Goal: Information Seeking & Learning: Learn about a topic

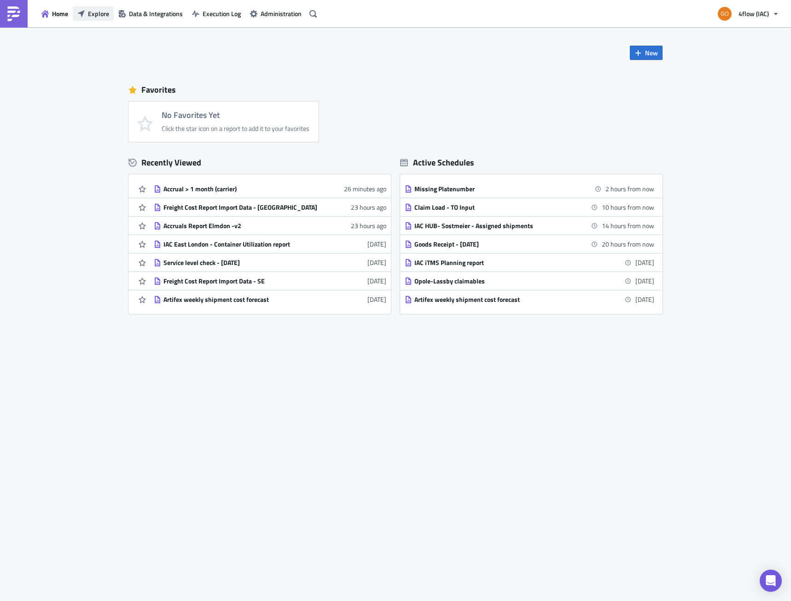
drag, startPoint x: 0, startPoint y: 0, endPoint x: 102, endPoint y: 16, distance: 103.1
click at [102, 16] on span "Explore" at bounding box center [98, 14] width 21 height 10
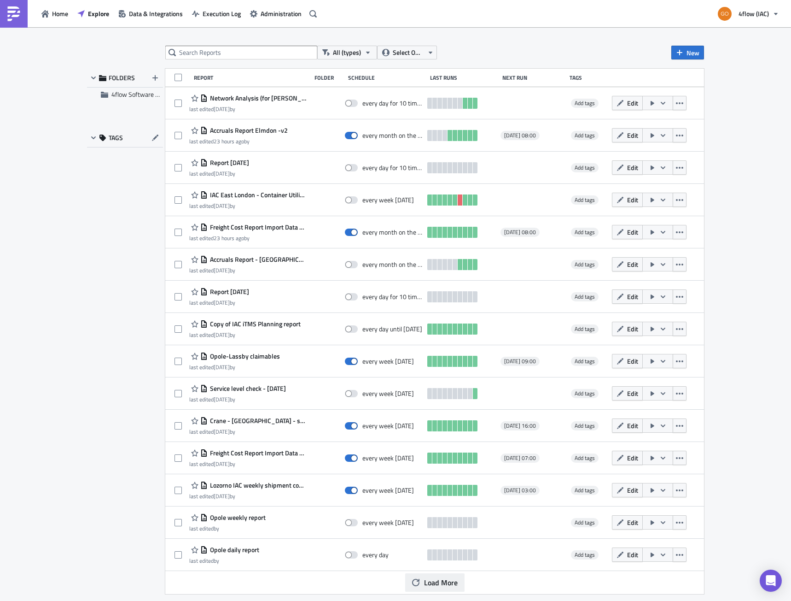
click at [450, 585] on span "Load More" at bounding box center [441, 582] width 34 height 11
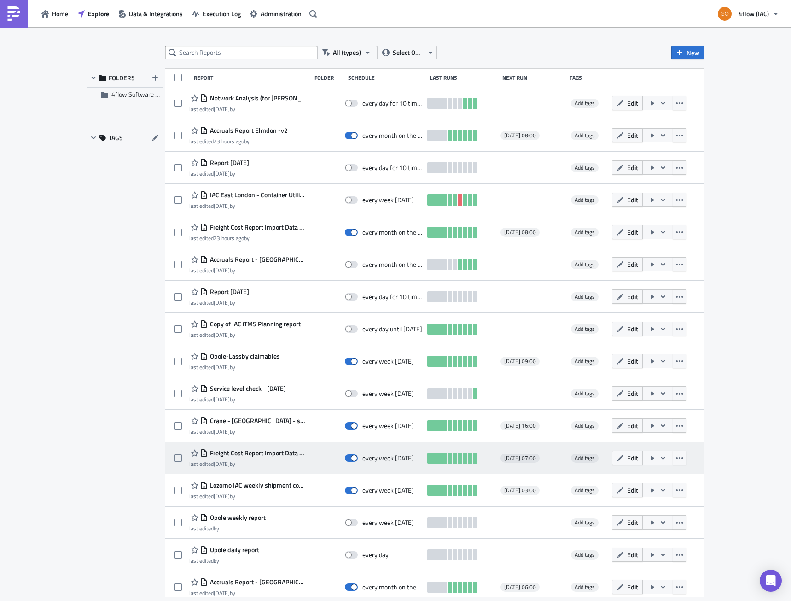
click at [246, 451] on span "Freight Cost Report Import Data - SE" at bounding box center [257, 453] width 99 height 8
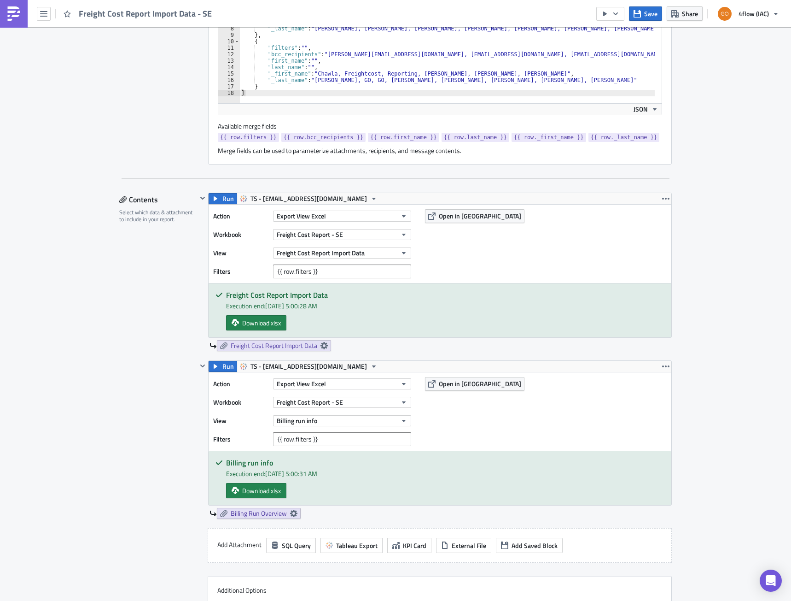
scroll to position [322, 0]
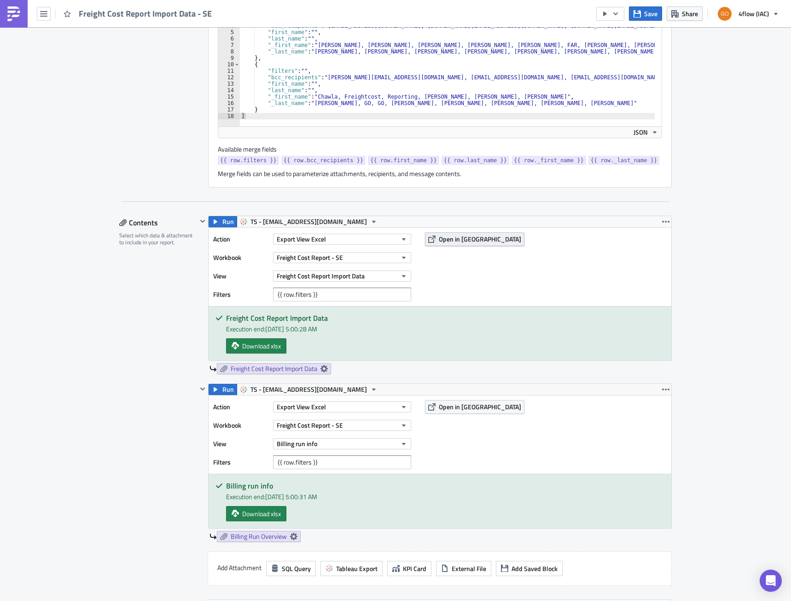
click at [441, 238] on span "Open in [GEOGRAPHIC_DATA]" at bounding box center [480, 239] width 82 height 10
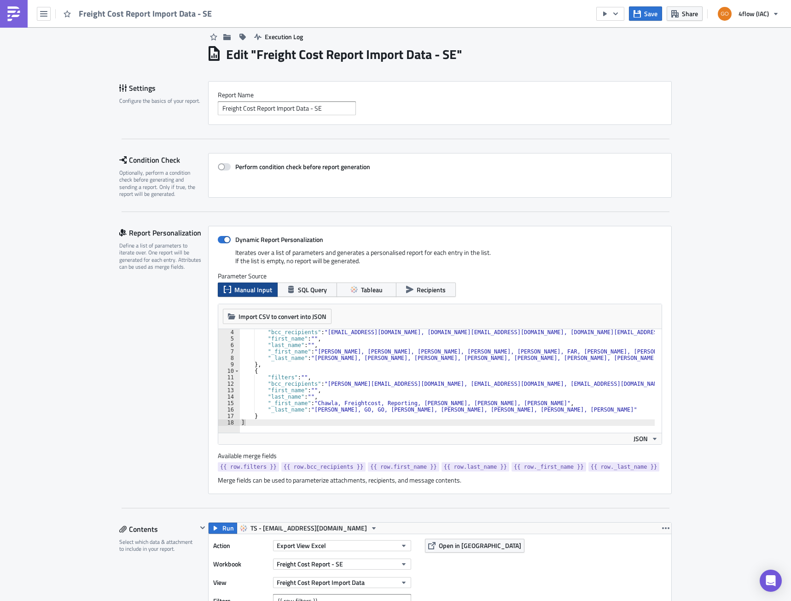
scroll to position [0, 0]
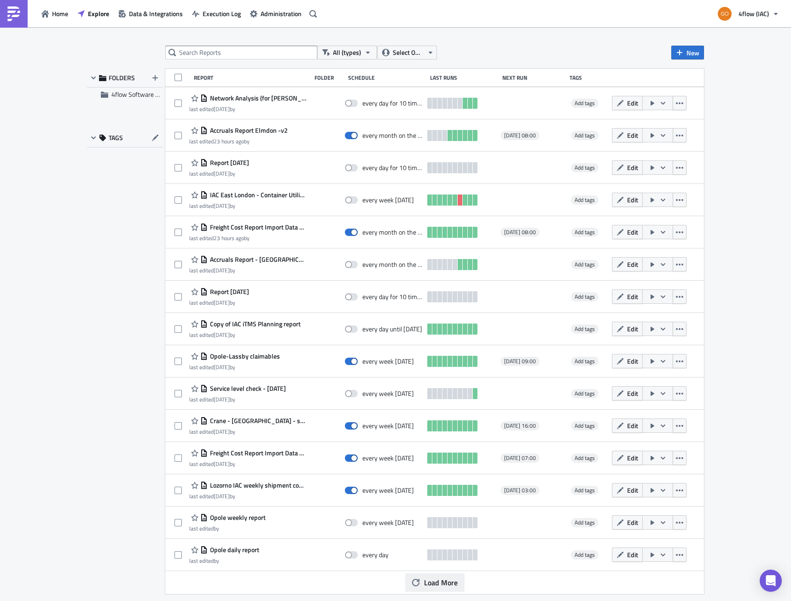
click at [419, 580] on icon "button" at bounding box center [415, 582] width 7 height 7
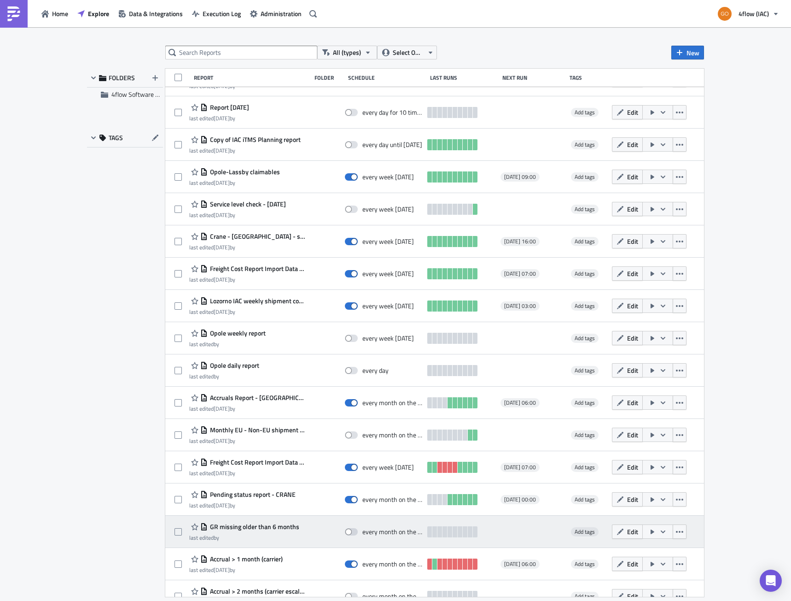
scroll to position [230, 0]
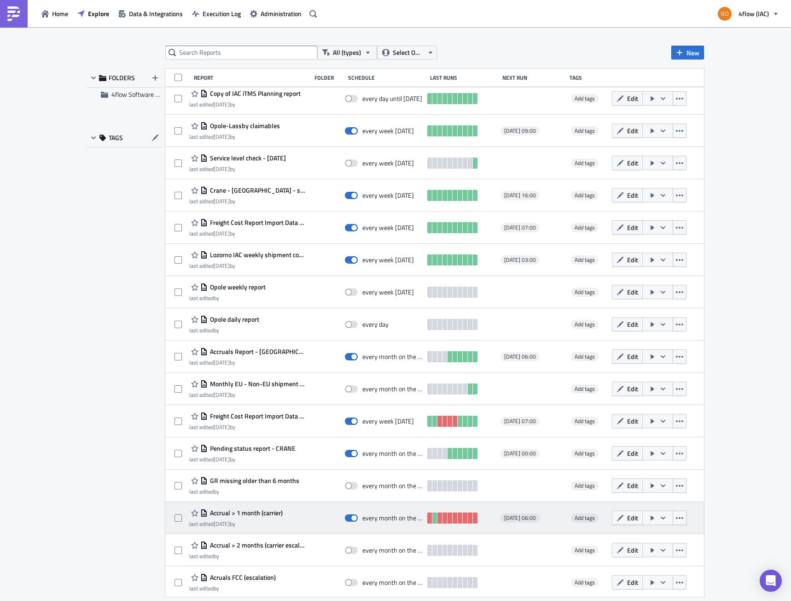
click at [258, 511] on span "Accrual > 1 month (carrier)" at bounding box center [245, 513] width 75 height 8
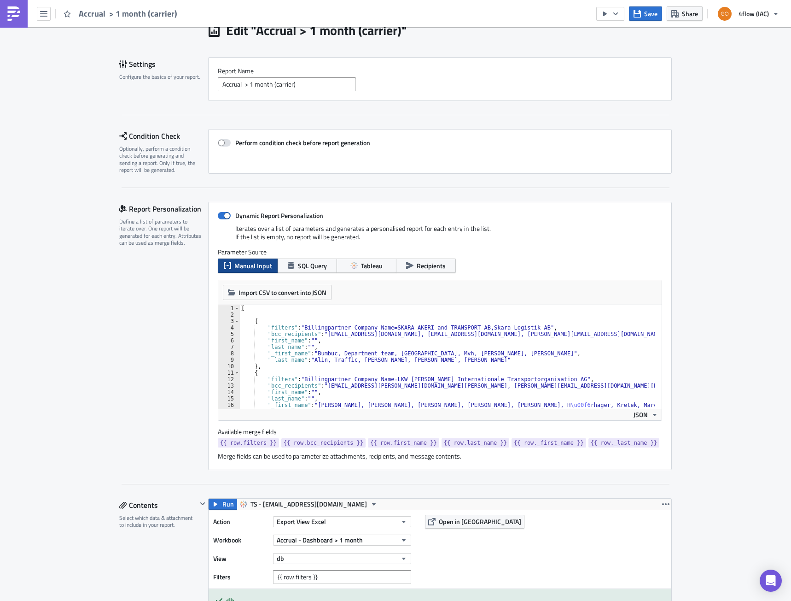
scroll to position [92, 0]
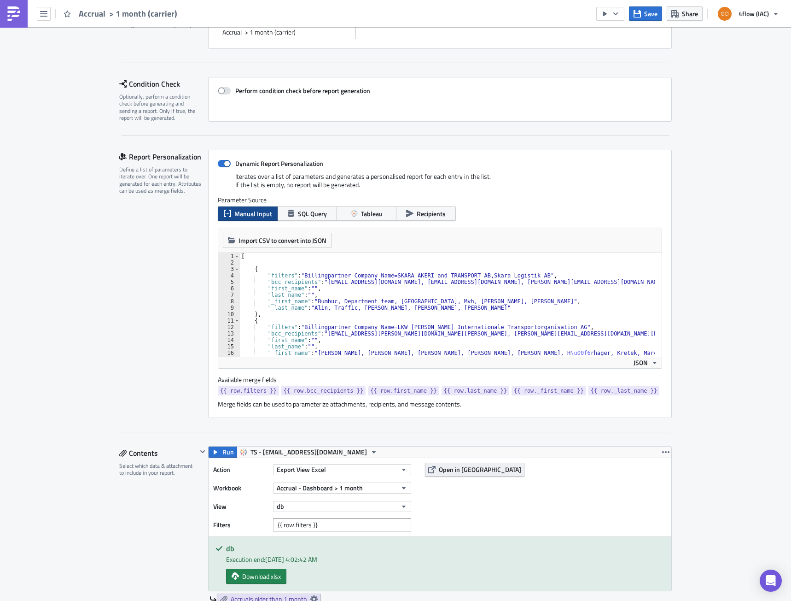
click at [460, 466] on span "Open in [GEOGRAPHIC_DATA]" at bounding box center [480, 469] width 82 height 10
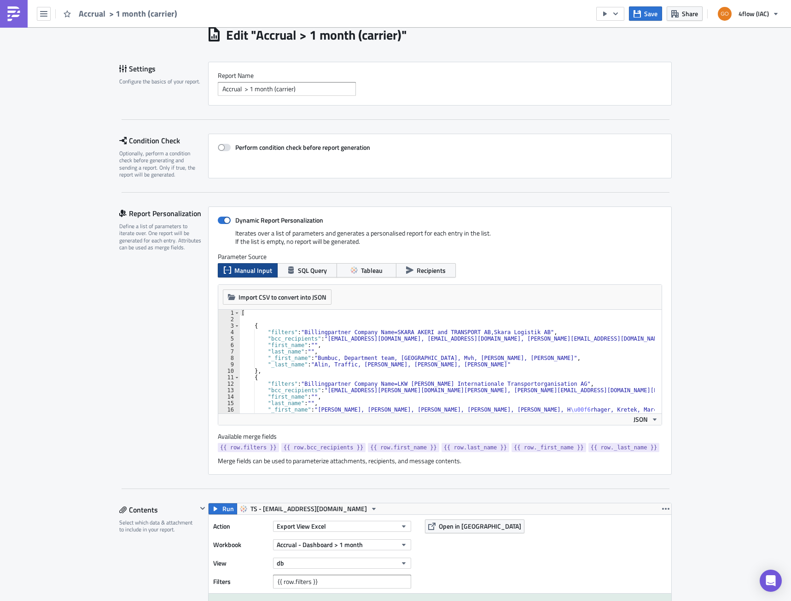
scroll to position [0, 0]
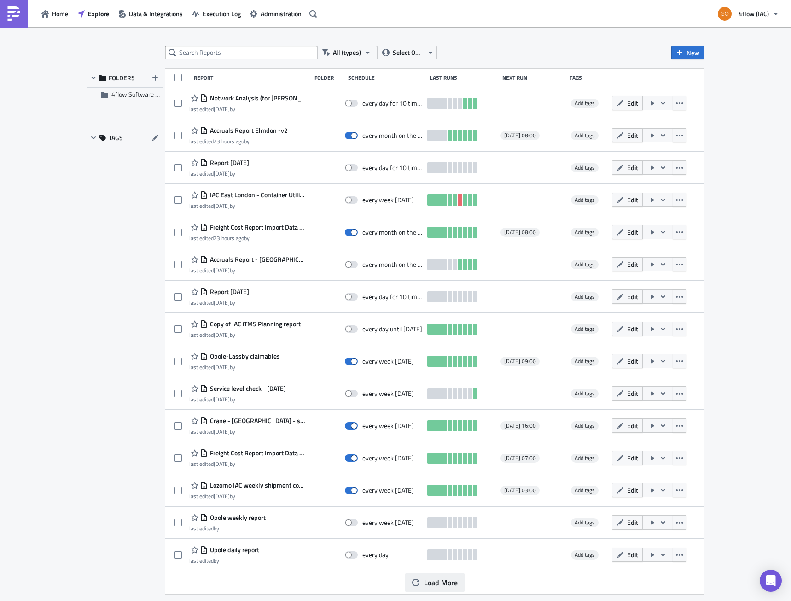
click at [442, 584] on span "Load More" at bounding box center [441, 582] width 34 height 11
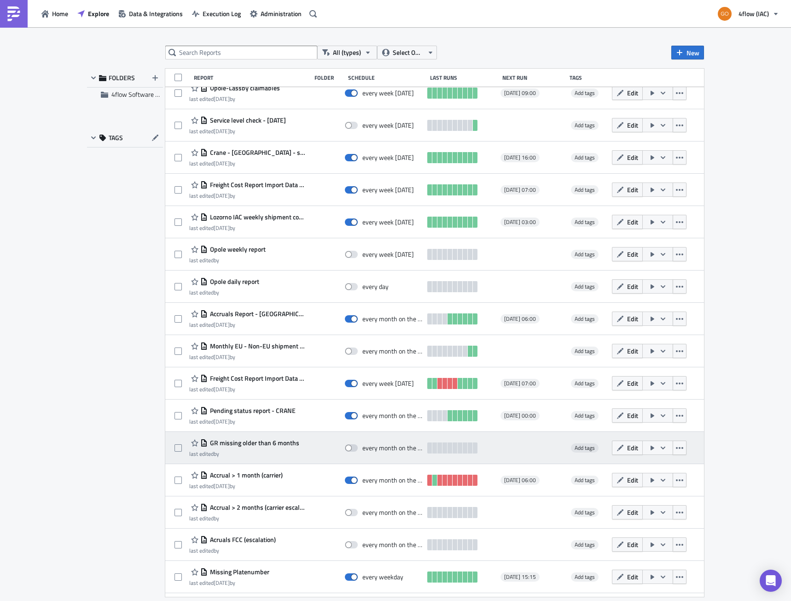
scroll to position [276, 0]
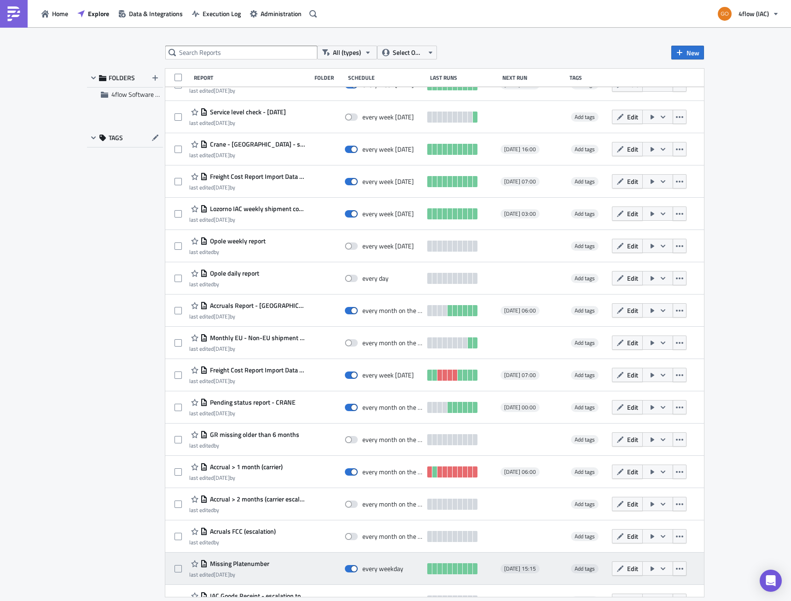
click at [239, 564] on span "Missing Platenumber" at bounding box center [239, 563] width 62 height 8
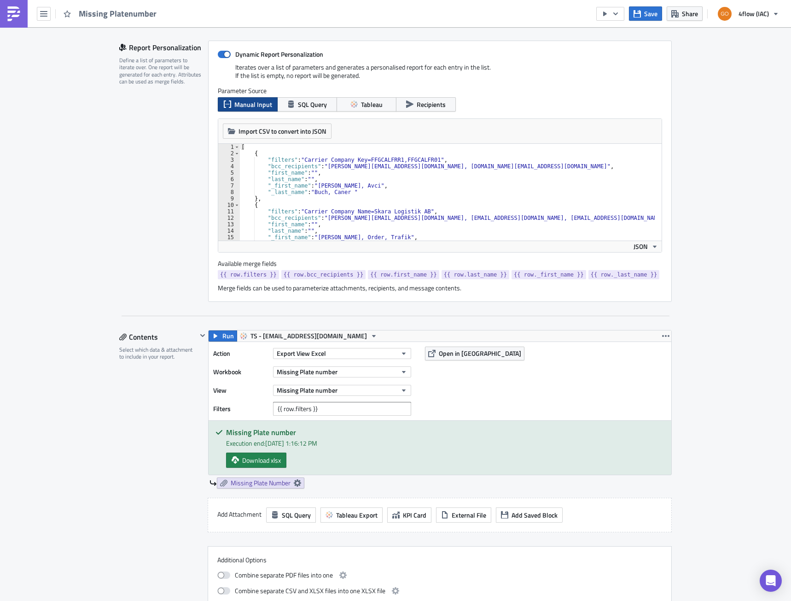
scroll to position [230, 0]
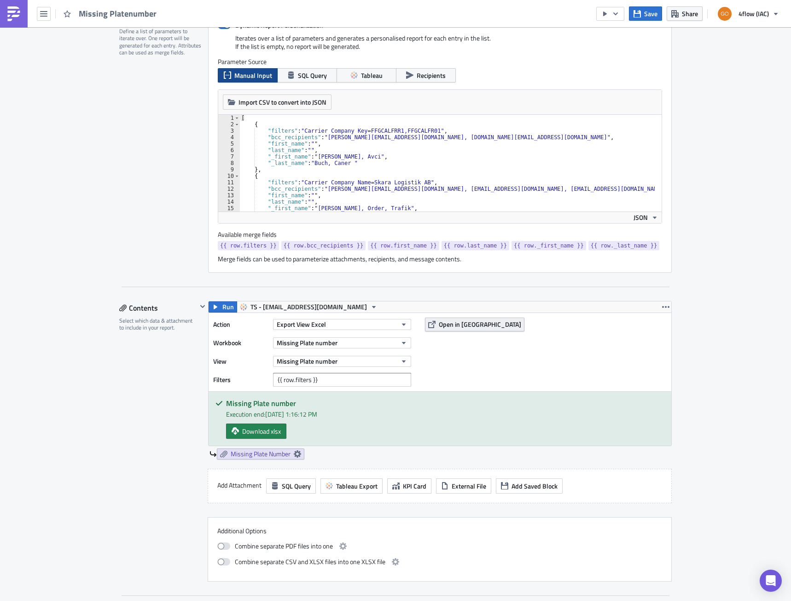
click at [443, 328] on span "Open in [GEOGRAPHIC_DATA]" at bounding box center [480, 324] width 82 height 10
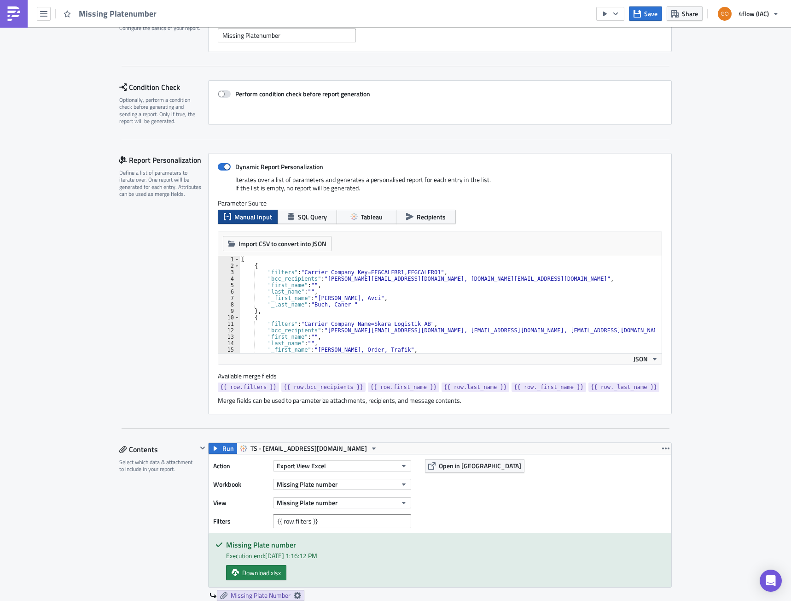
scroll to position [46, 0]
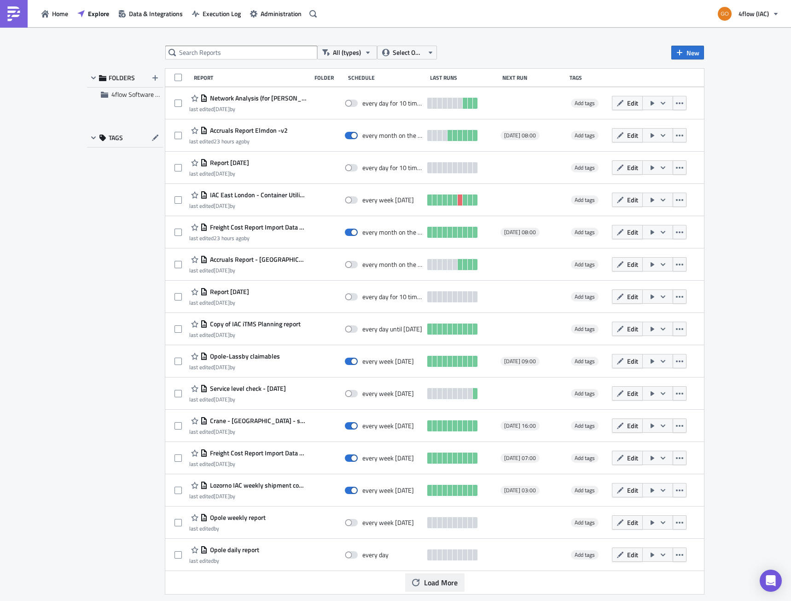
click at [420, 581] on button "Load More" at bounding box center [434, 582] width 59 height 18
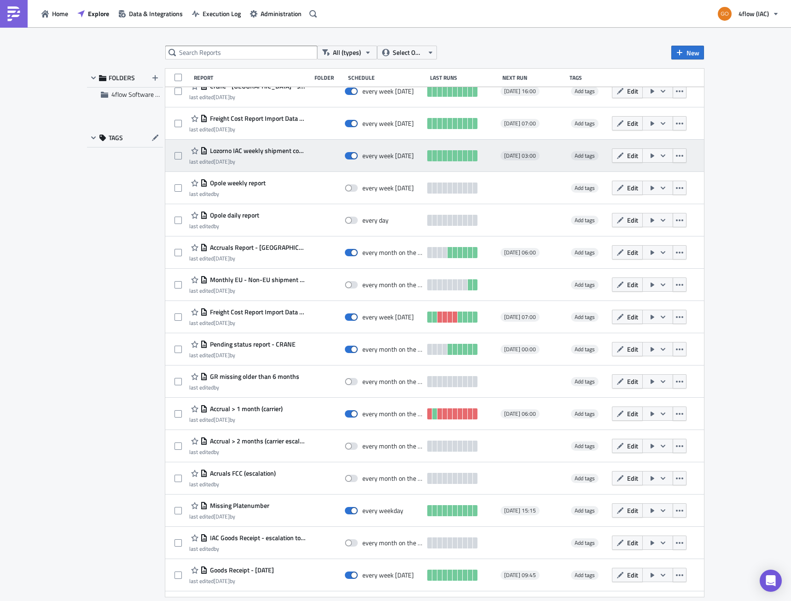
scroll to position [369, 0]
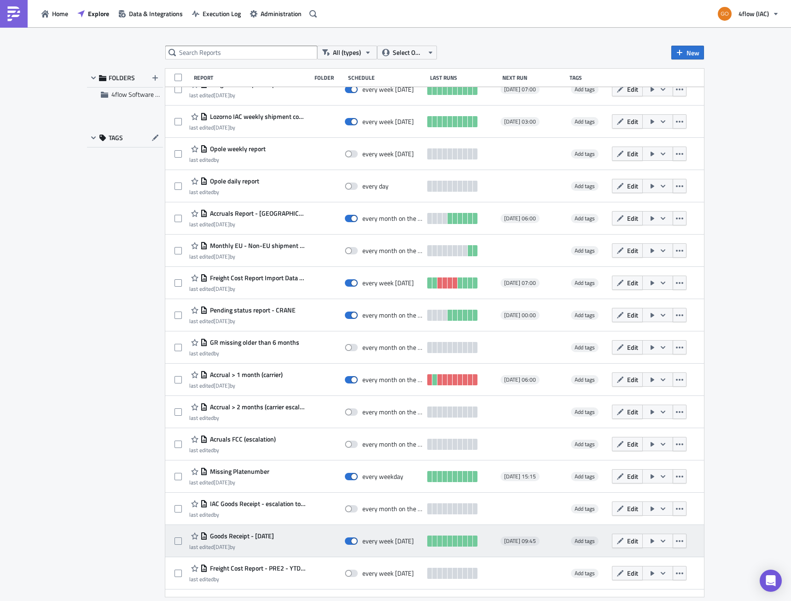
click at [236, 538] on span "Goods Receipt - [DATE]" at bounding box center [241, 536] width 66 height 8
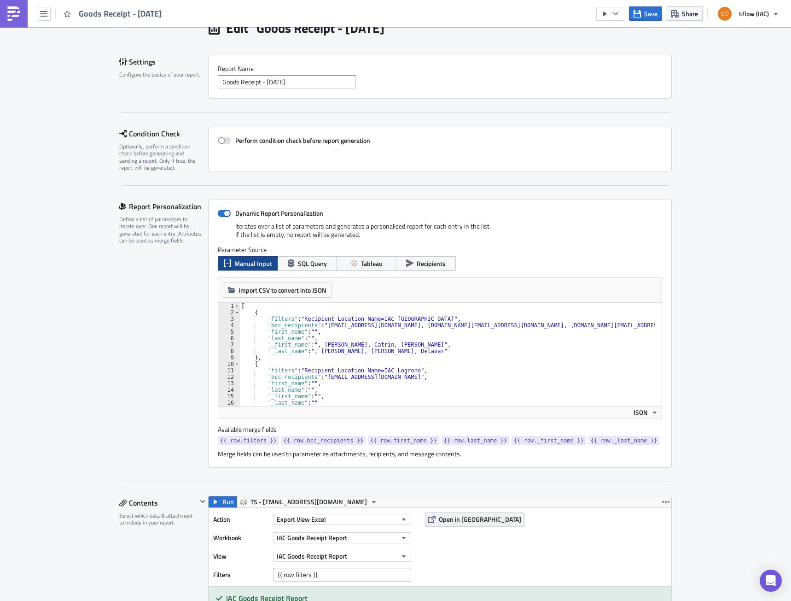
scroll to position [92, 0]
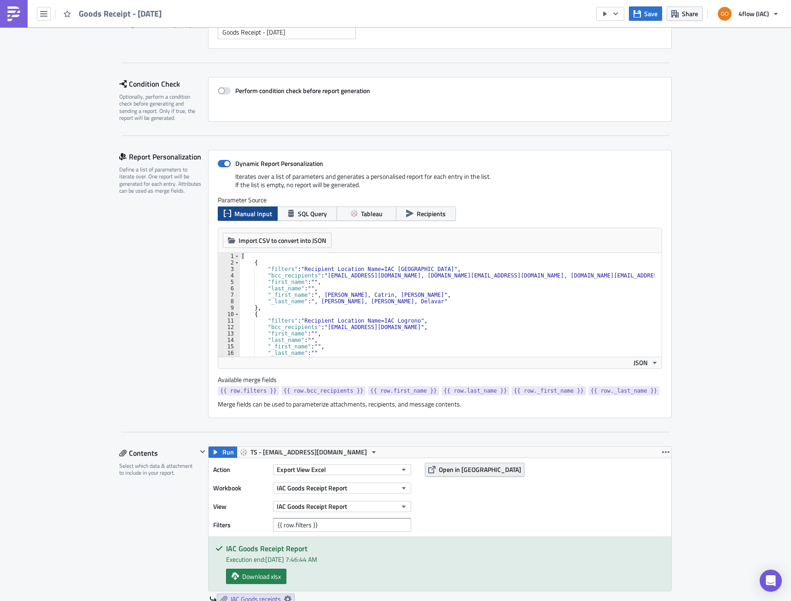
click at [444, 470] on span "Open in [GEOGRAPHIC_DATA]" at bounding box center [480, 469] width 82 height 10
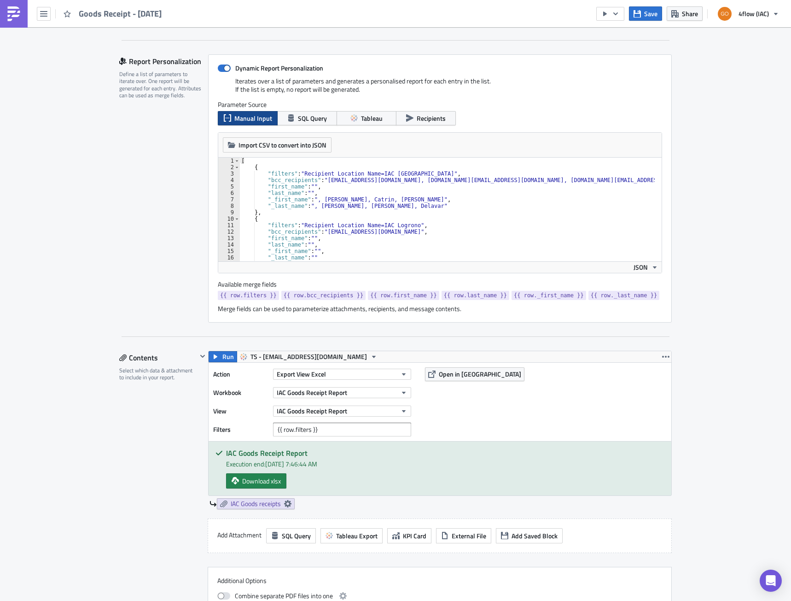
scroll to position [184, 0]
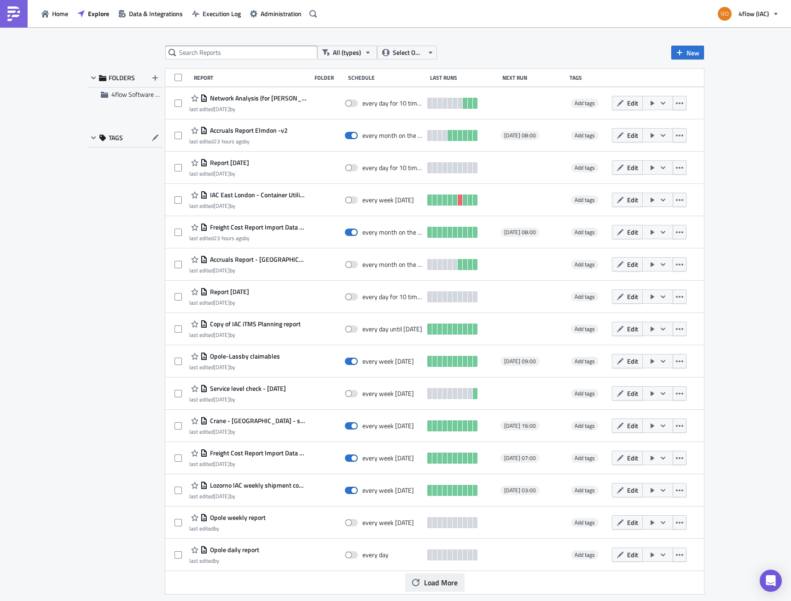
click at [428, 591] on button "Load More" at bounding box center [434, 582] width 59 height 18
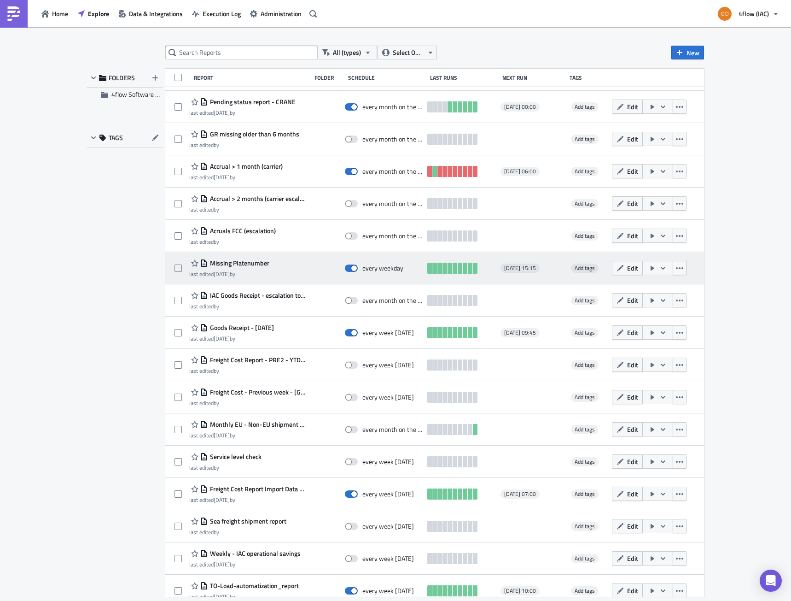
scroll to position [599, 0]
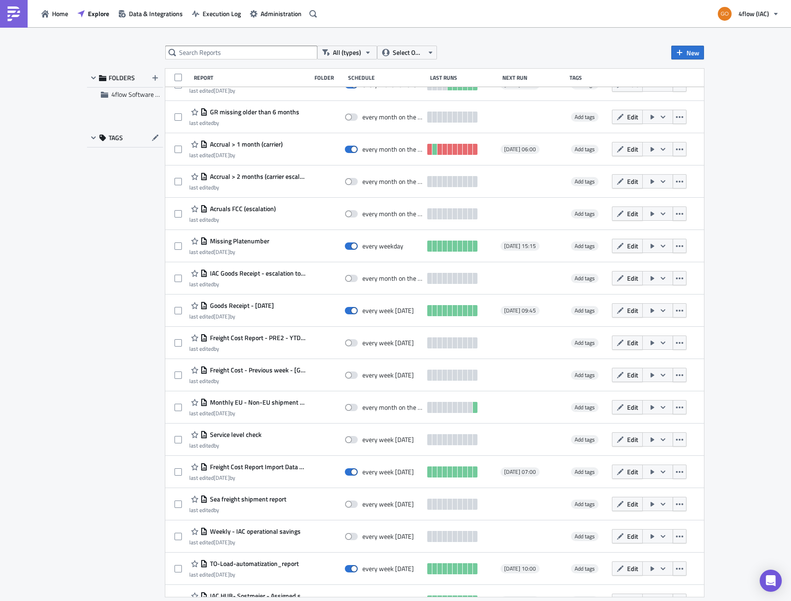
drag, startPoint x: 250, startPoint y: 468, endPoint x: 93, endPoint y: 440, distance: 160.0
click at [93, 440] on div "FOLDERS 4flow Software KAM TAGS" at bounding box center [125, 333] width 76 height 528
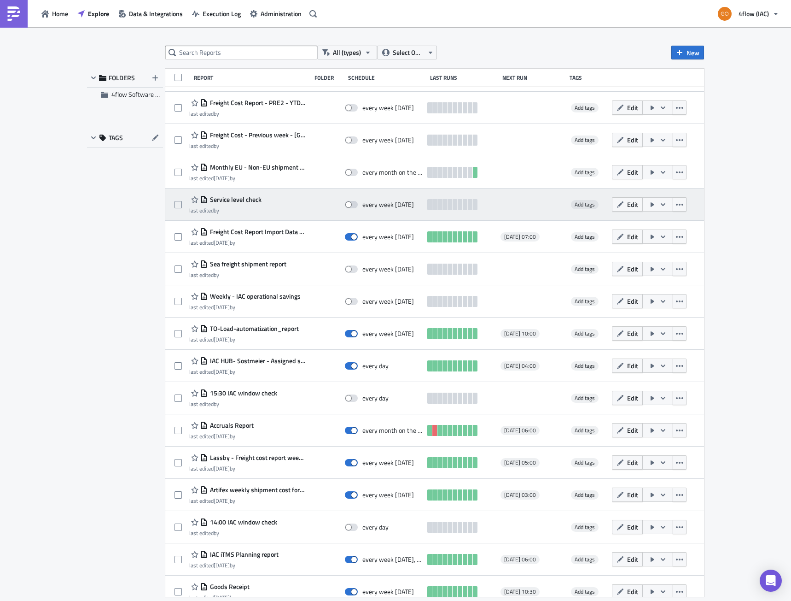
scroll to position [817, 0]
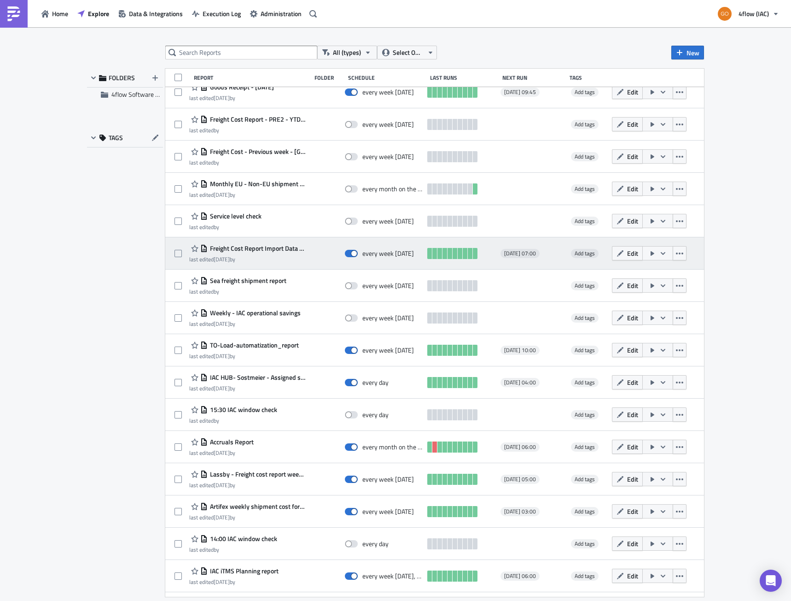
click at [271, 251] on span "Freight Cost Report Import Data - EU" at bounding box center [257, 248] width 99 height 8
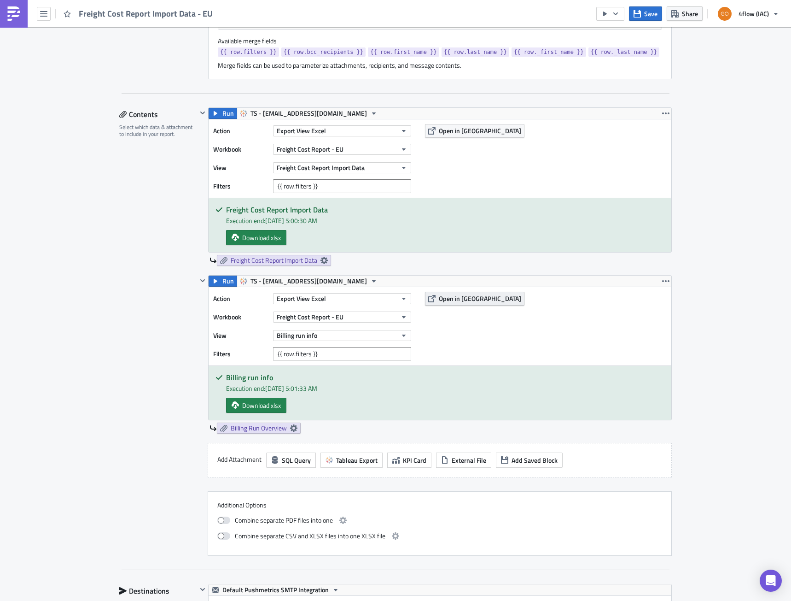
scroll to position [415, 0]
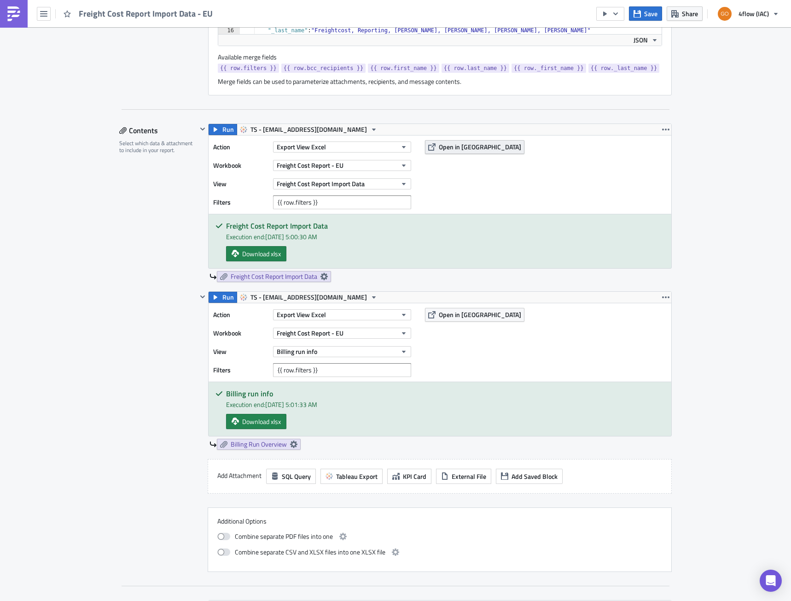
click at [439, 145] on span "Open in [GEOGRAPHIC_DATA]" at bounding box center [480, 147] width 82 height 10
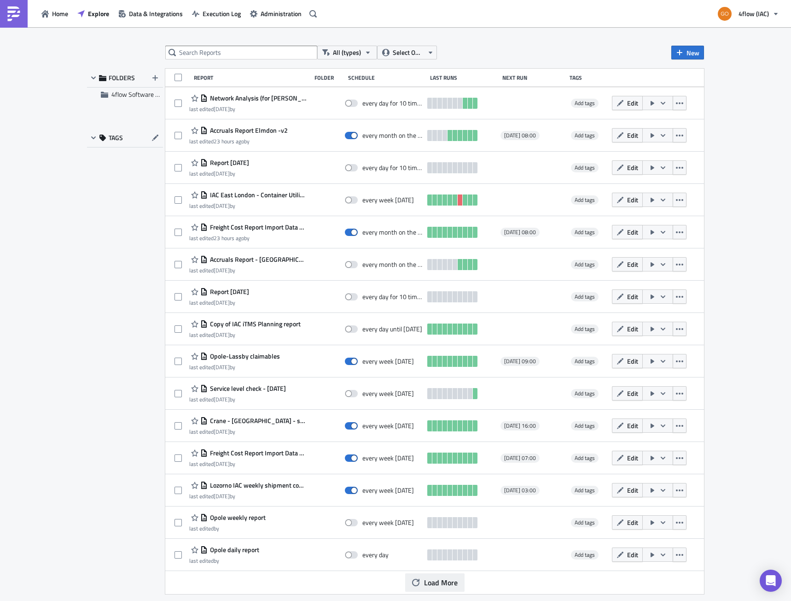
click at [439, 584] on span "Load More" at bounding box center [441, 582] width 34 height 11
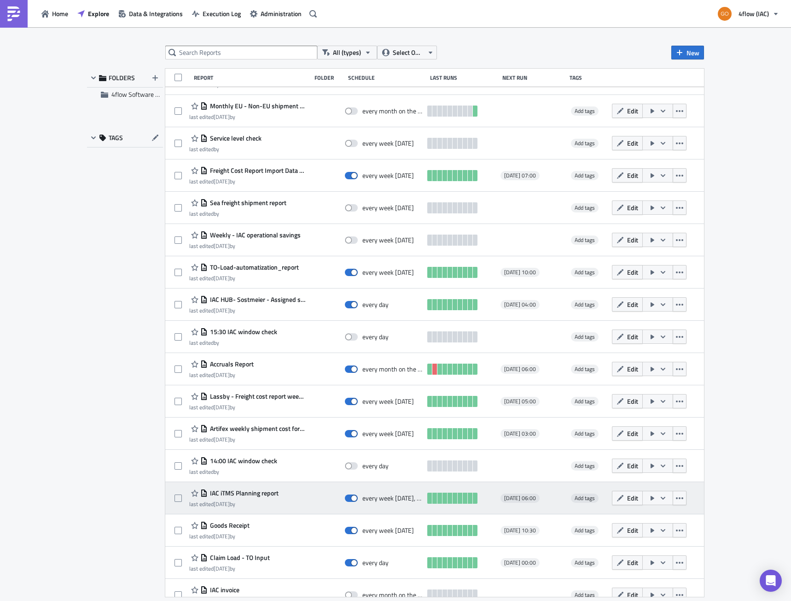
scroll to position [909, 0]
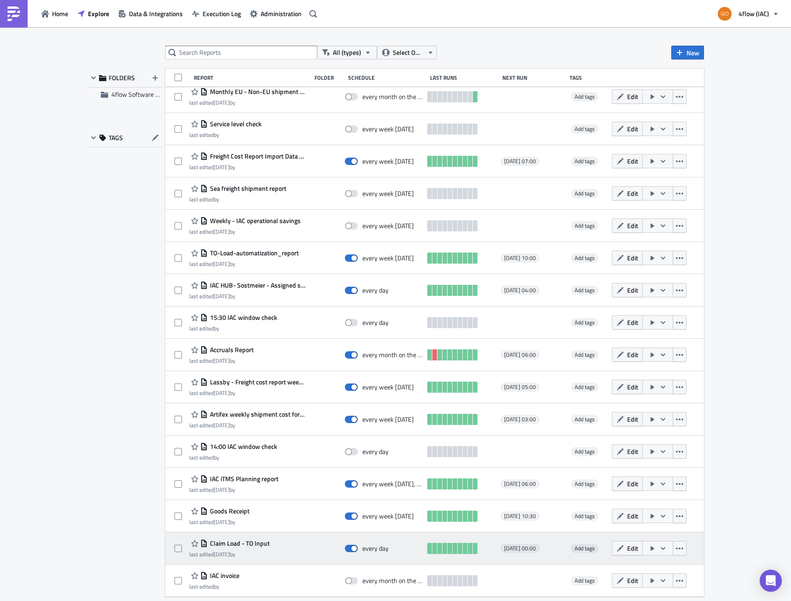
click at [242, 545] on span "Claim Load - TO Input" at bounding box center [239, 543] width 62 height 8
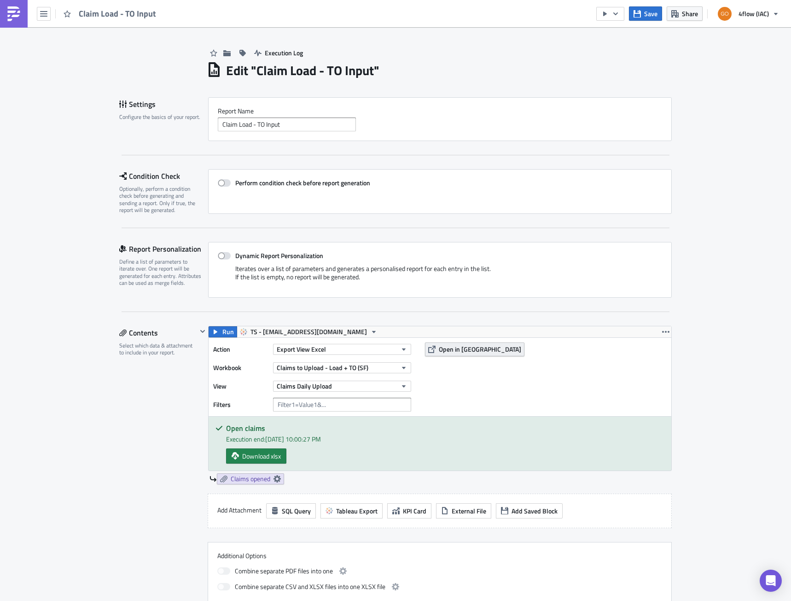
click at [459, 345] on span "Open in [GEOGRAPHIC_DATA]" at bounding box center [480, 349] width 82 height 10
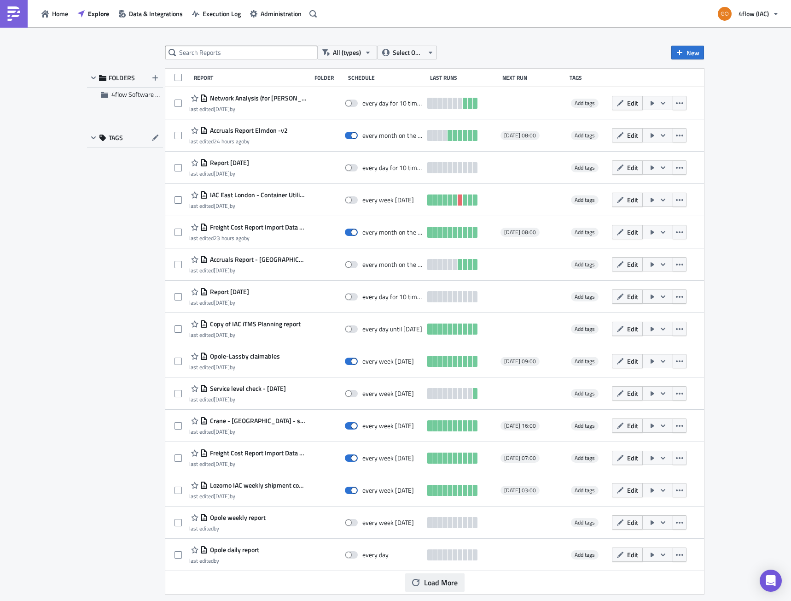
click at [424, 582] on span "Load More" at bounding box center [441, 582] width 34 height 11
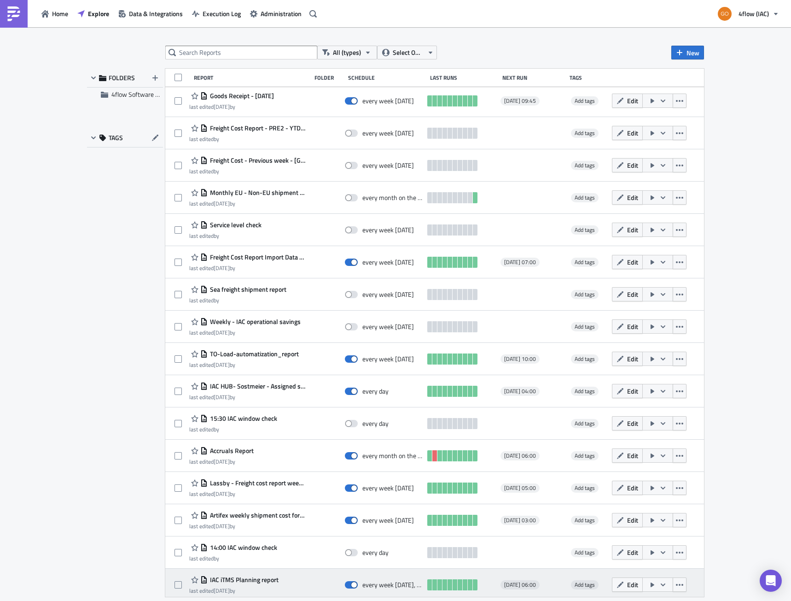
scroll to position [909, 0]
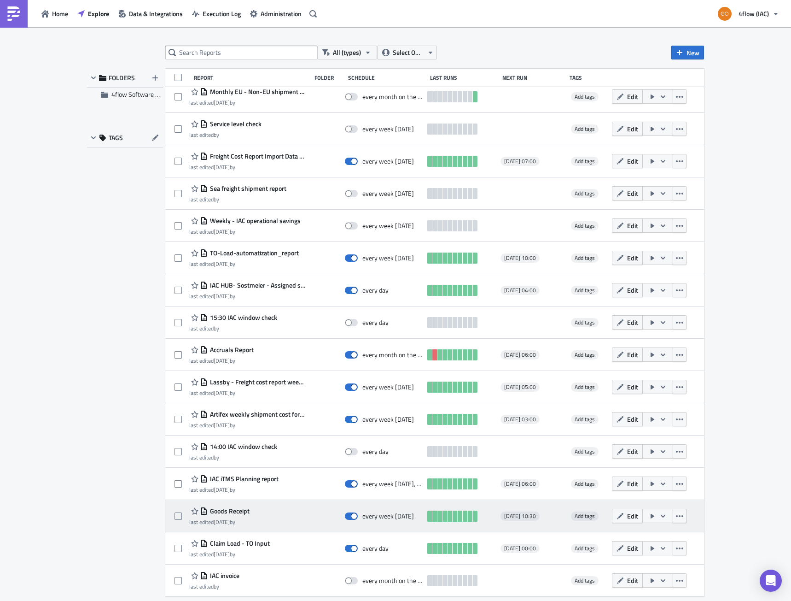
click at [219, 511] on span "Goods Receipt" at bounding box center [229, 511] width 42 height 8
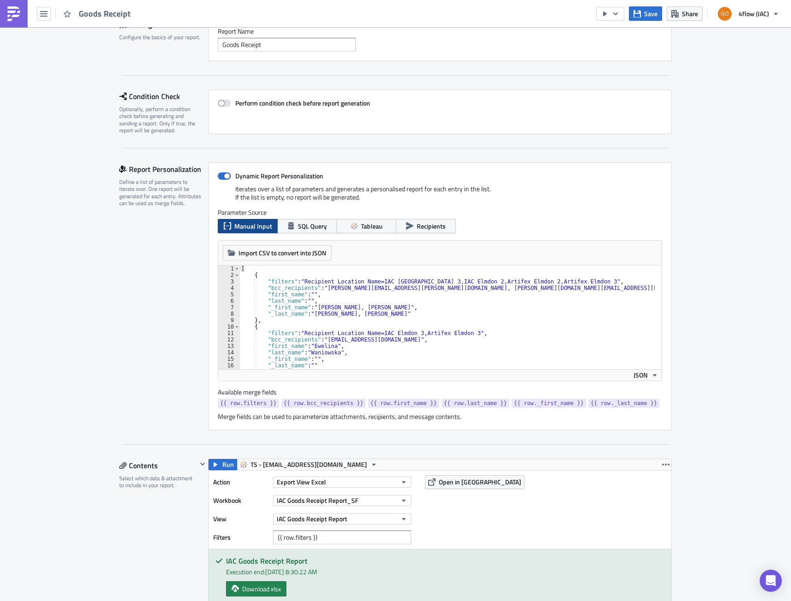
scroll to position [184, 0]
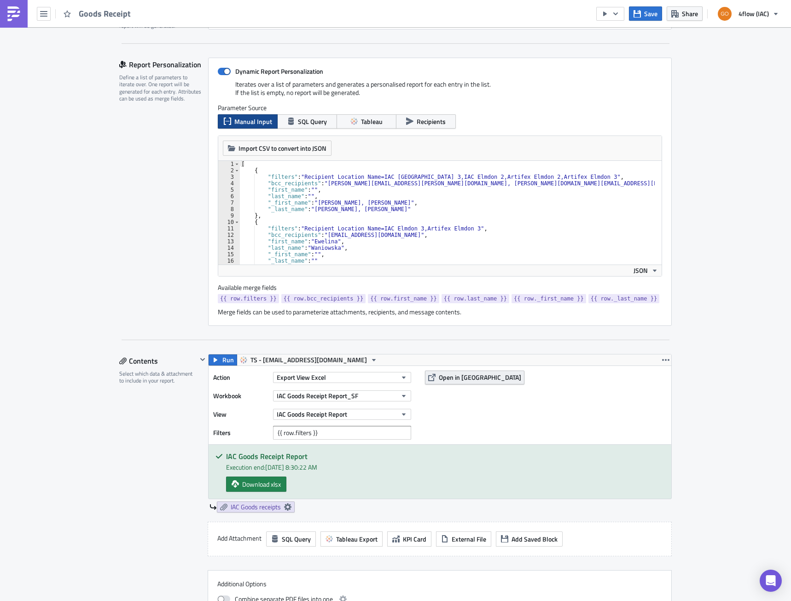
click at [451, 381] on span "Open in [GEOGRAPHIC_DATA]" at bounding box center [480, 377] width 82 height 10
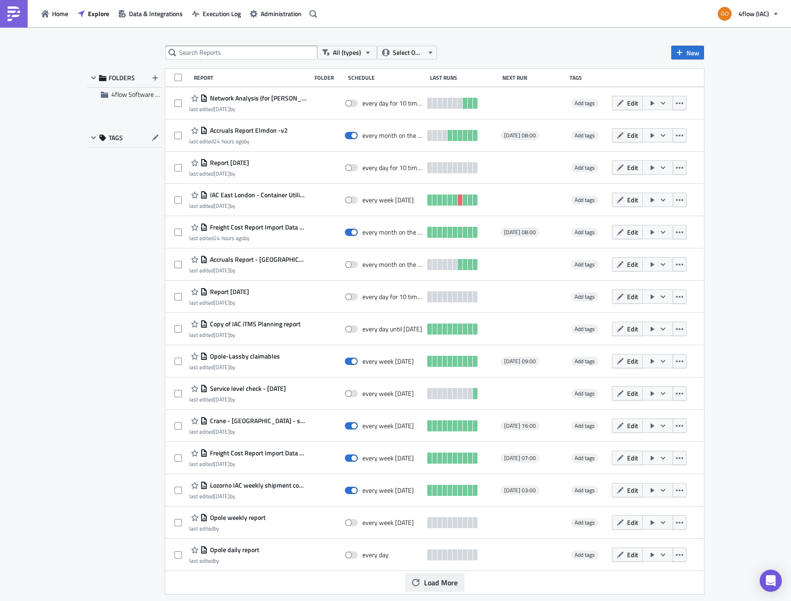
click at [431, 588] on button "Load More" at bounding box center [434, 582] width 59 height 18
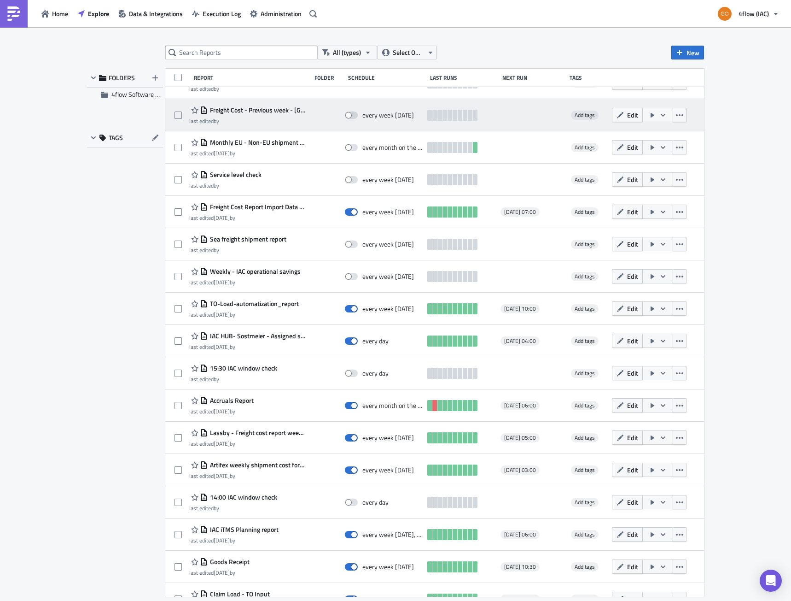
scroll to position [909, 0]
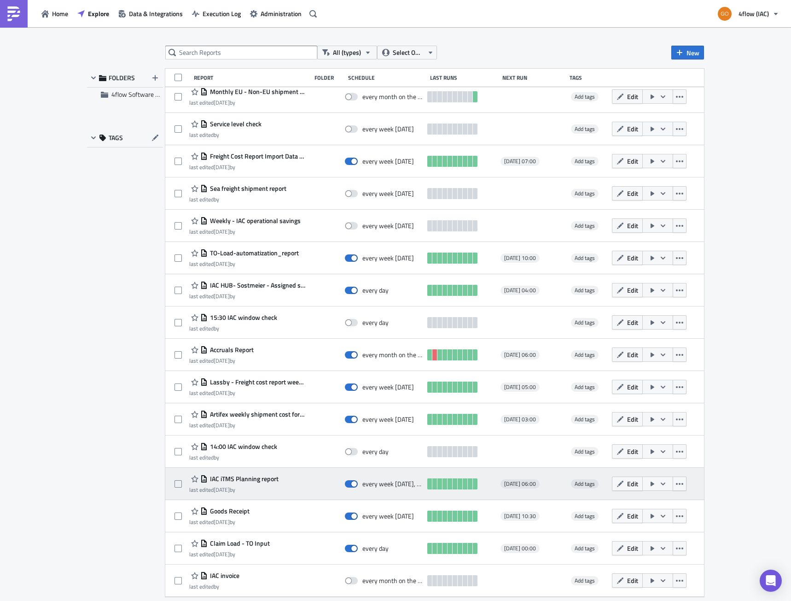
click at [234, 477] on span "IAC iTMS Planning report" at bounding box center [243, 478] width 71 height 8
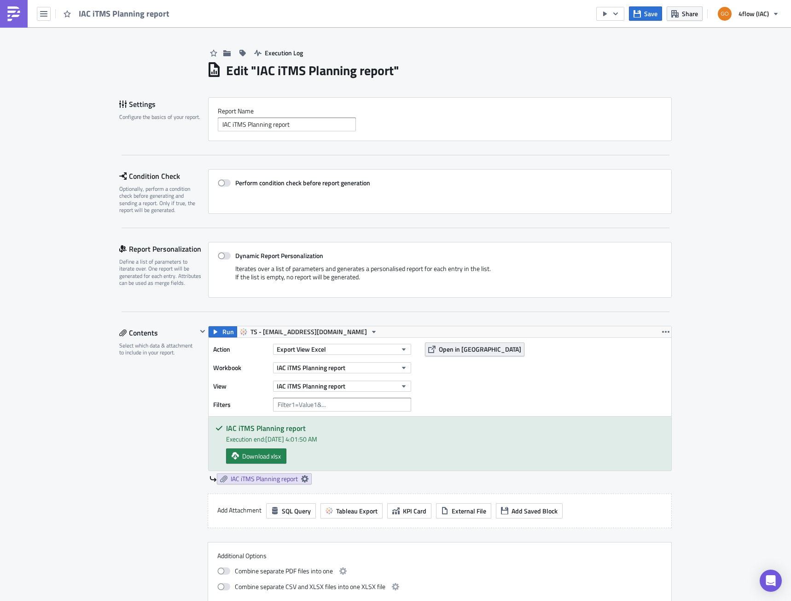
click at [455, 345] on span "Open in [GEOGRAPHIC_DATA]" at bounding box center [480, 349] width 82 height 10
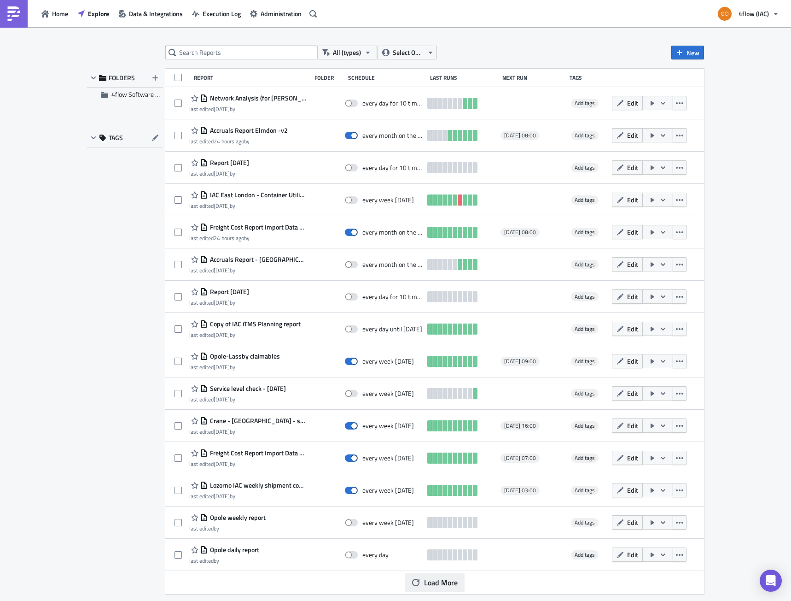
click at [440, 585] on span "Load More" at bounding box center [441, 582] width 34 height 11
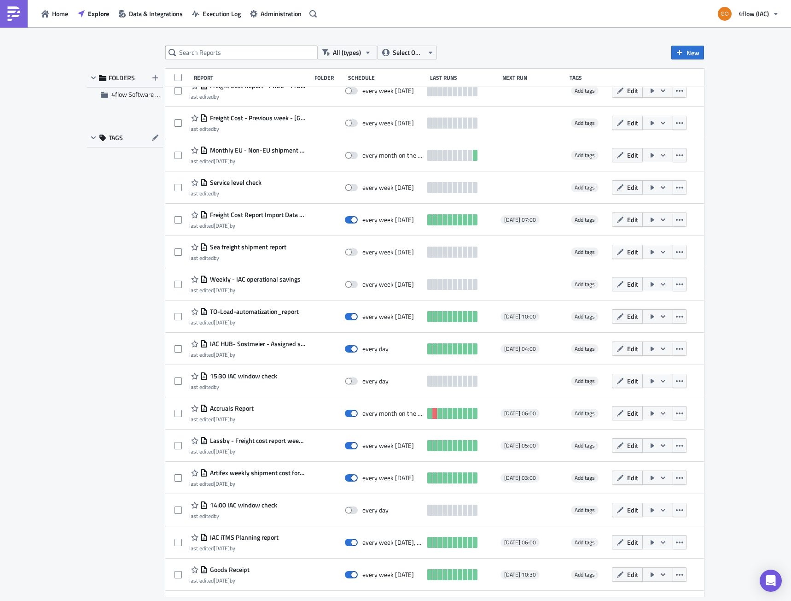
scroll to position [909, 0]
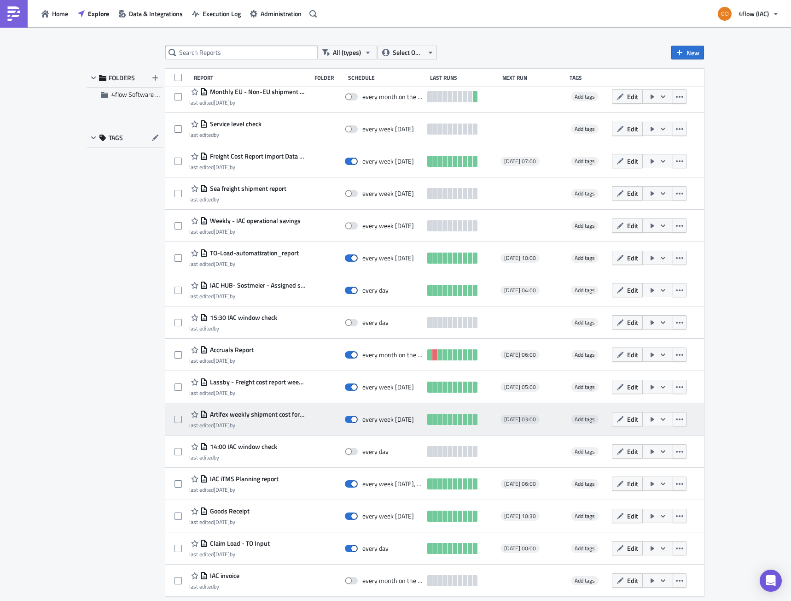
click at [257, 416] on span "Artifex weekly shipment cost forecast" at bounding box center [257, 414] width 99 height 8
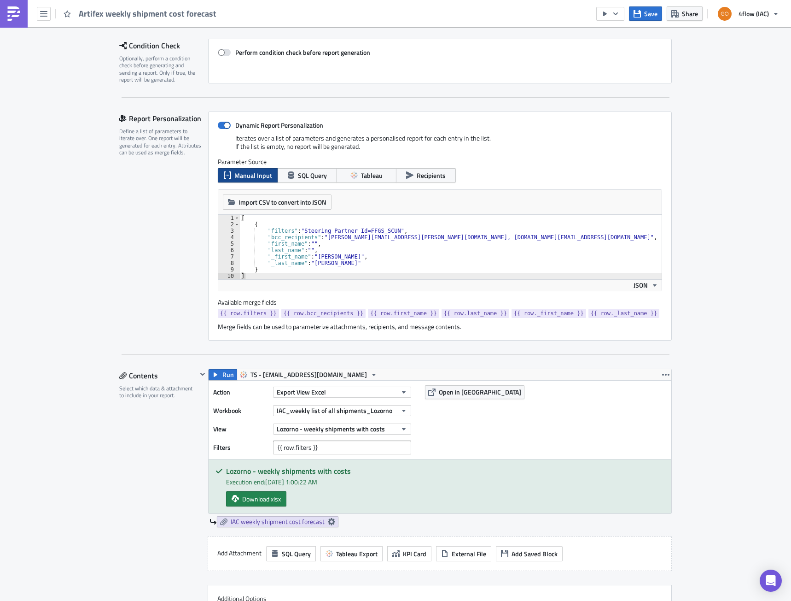
scroll to position [138, 0]
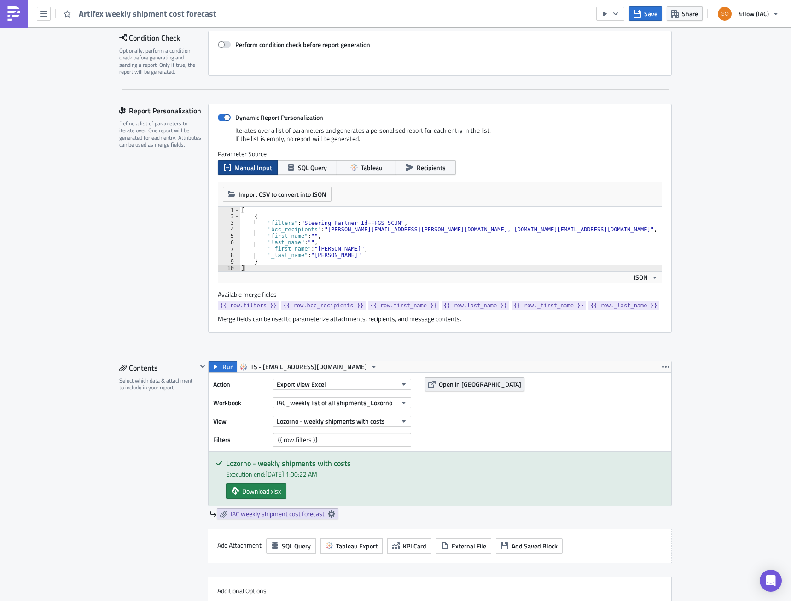
click at [455, 390] on button "Open in [GEOGRAPHIC_DATA]" at bounding box center [475, 384] width 100 height 14
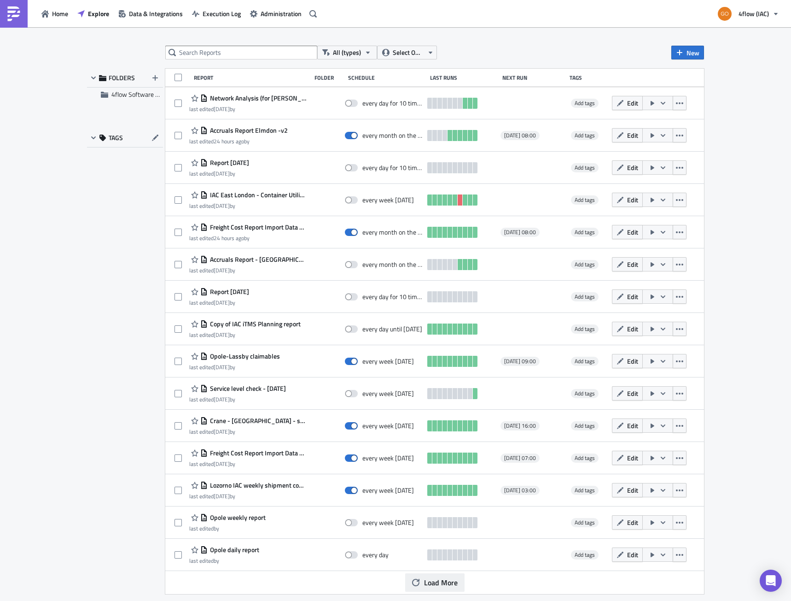
click at [446, 590] on button "Load More" at bounding box center [434, 582] width 59 height 18
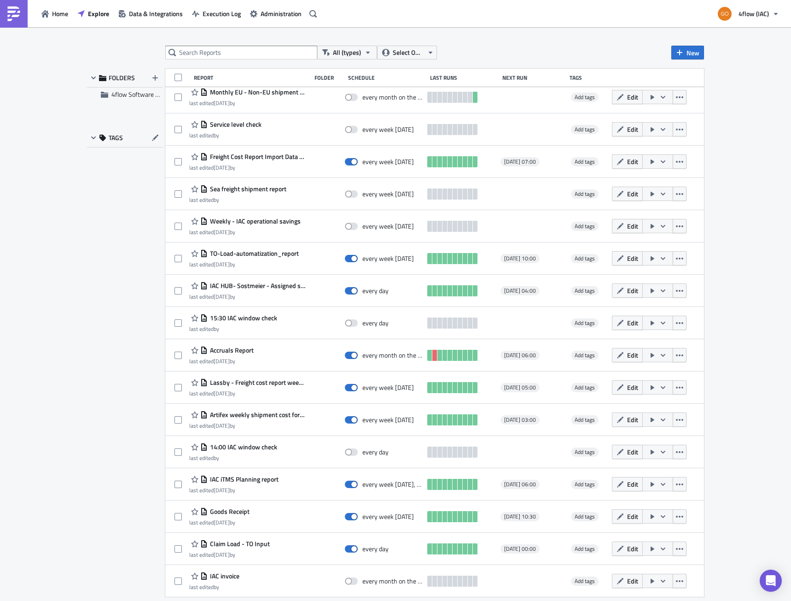
scroll to position [909, 0]
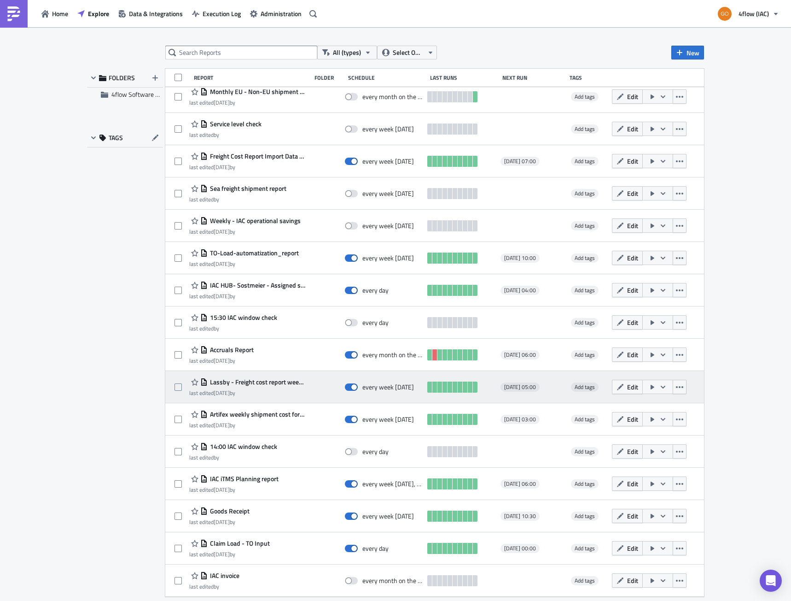
click at [238, 382] on span "Lassby - Freight cost report weekly - [DATE]" at bounding box center [257, 382] width 99 height 8
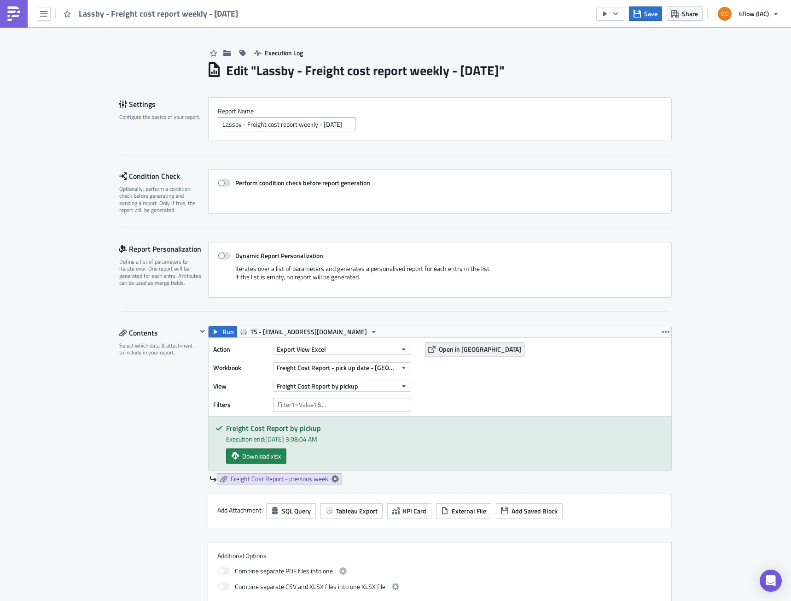
click at [453, 351] on span "Open in [GEOGRAPHIC_DATA]" at bounding box center [480, 349] width 82 height 10
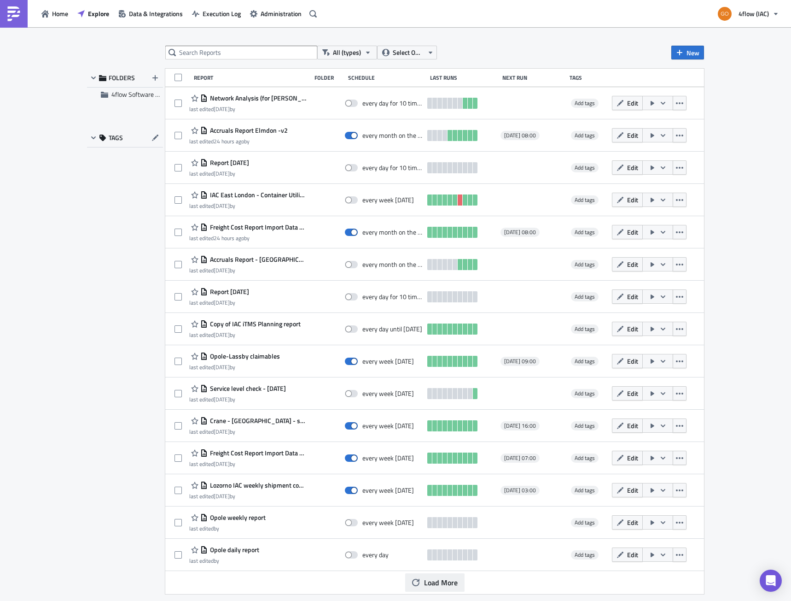
click at [429, 587] on span "Load More" at bounding box center [441, 582] width 34 height 11
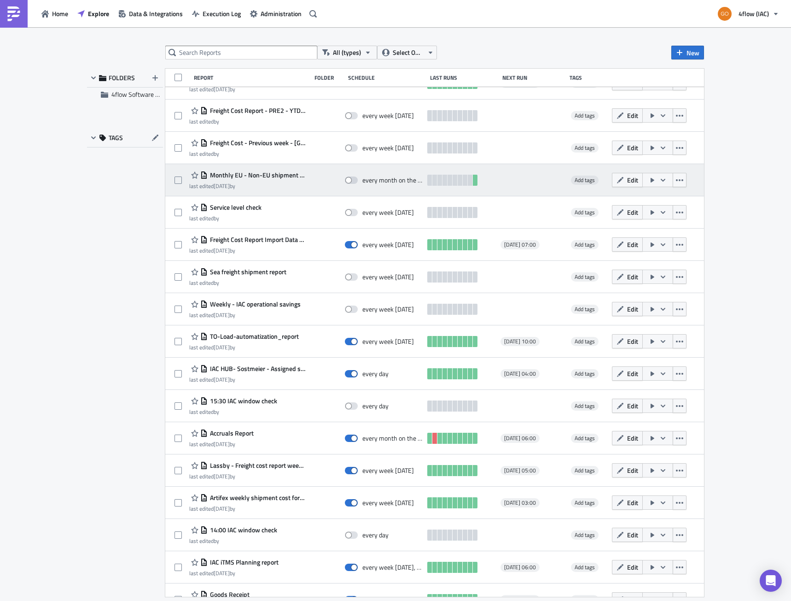
scroll to position [909, 0]
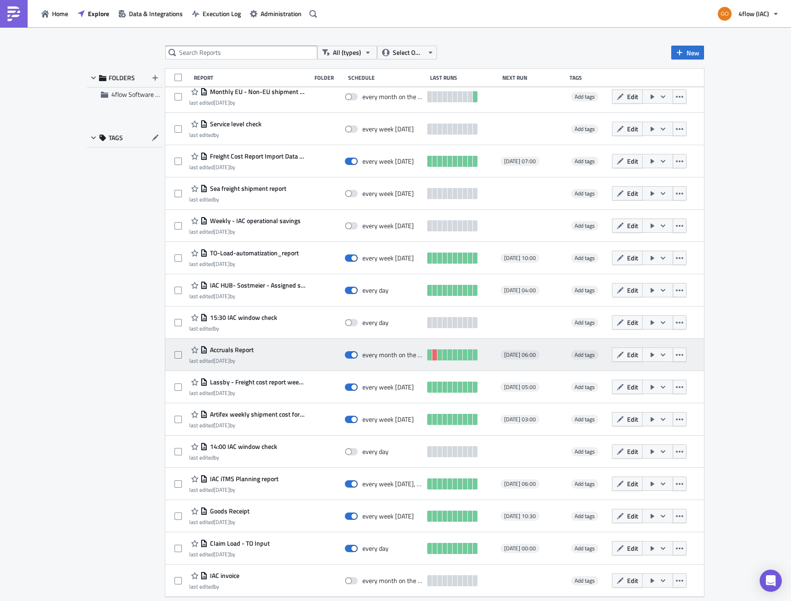
click at [236, 349] on span "Accruals Report" at bounding box center [231, 349] width 46 height 8
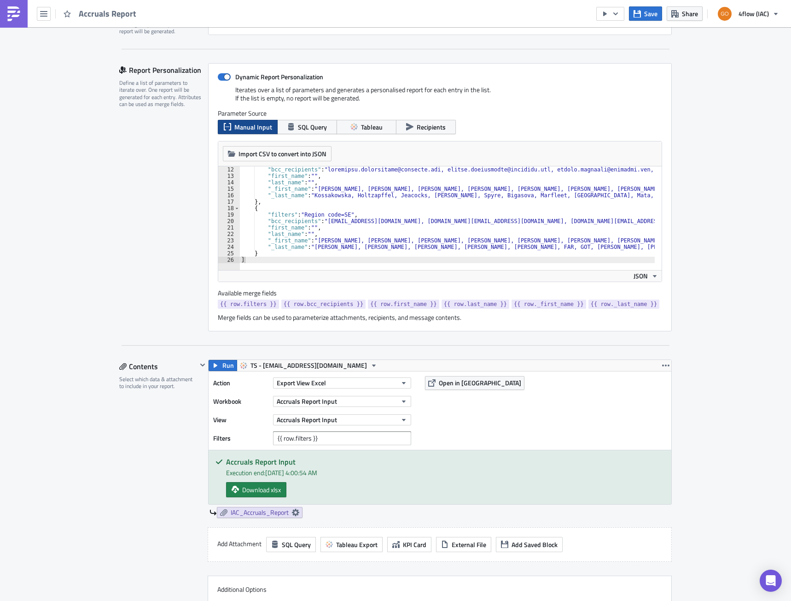
scroll to position [184, 0]
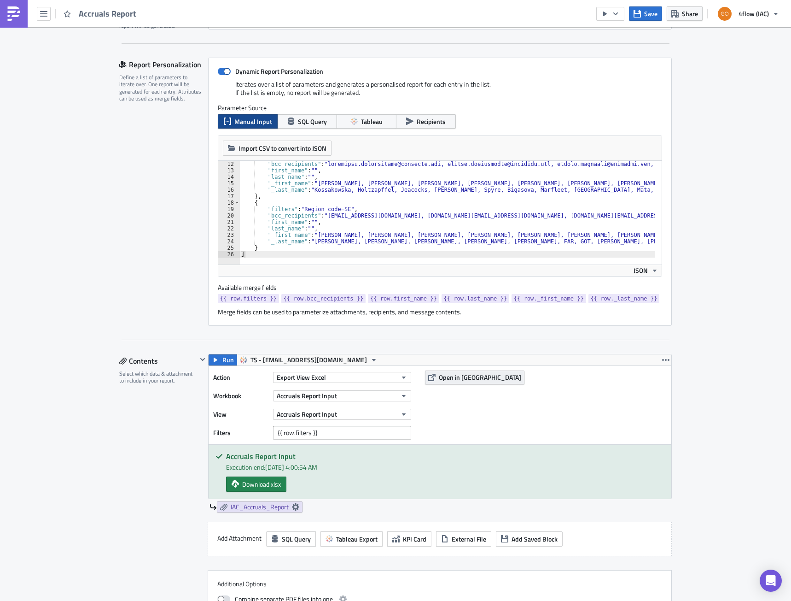
click at [456, 378] on span "Open in [GEOGRAPHIC_DATA]" at bounding box center [480, 377] width 82 height 10
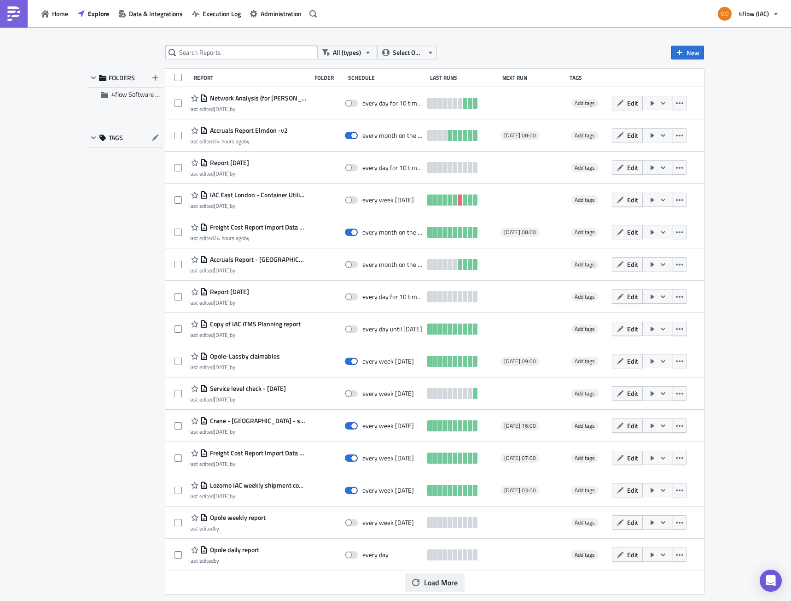
click at [442, 584] on span "Load More" at bounding box center [441, 582] width 34 height 11
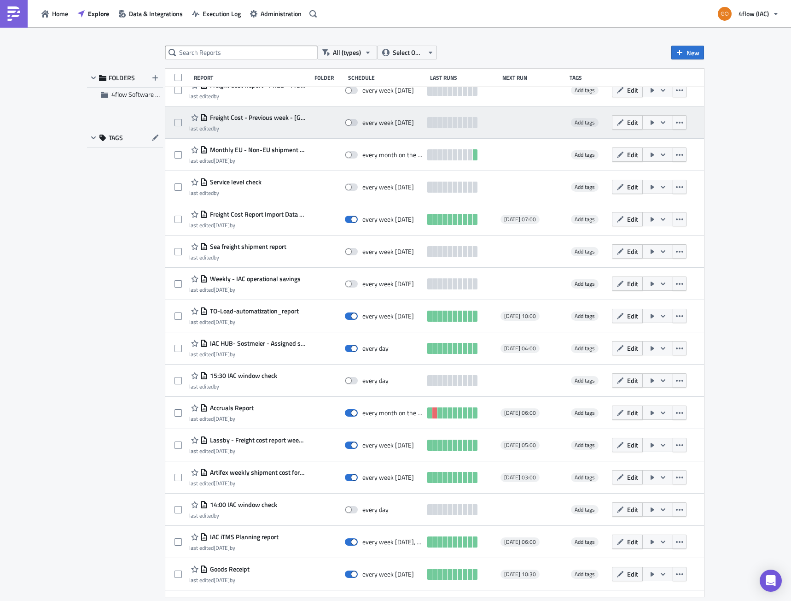
scroll to position [909, 0]
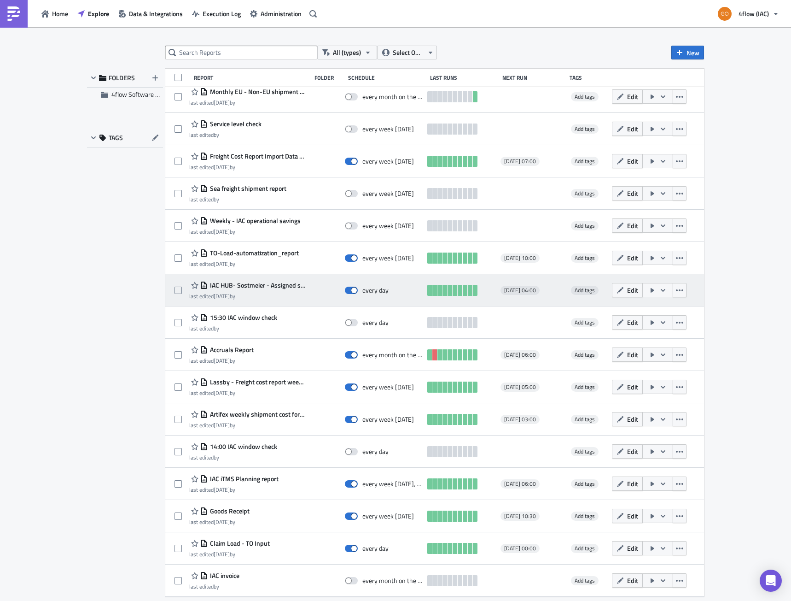
click at [248, 288] on span "IAC HUB- Sostmeier - Assigned shipments" at bounding box center [257, 285] width 99 height 8
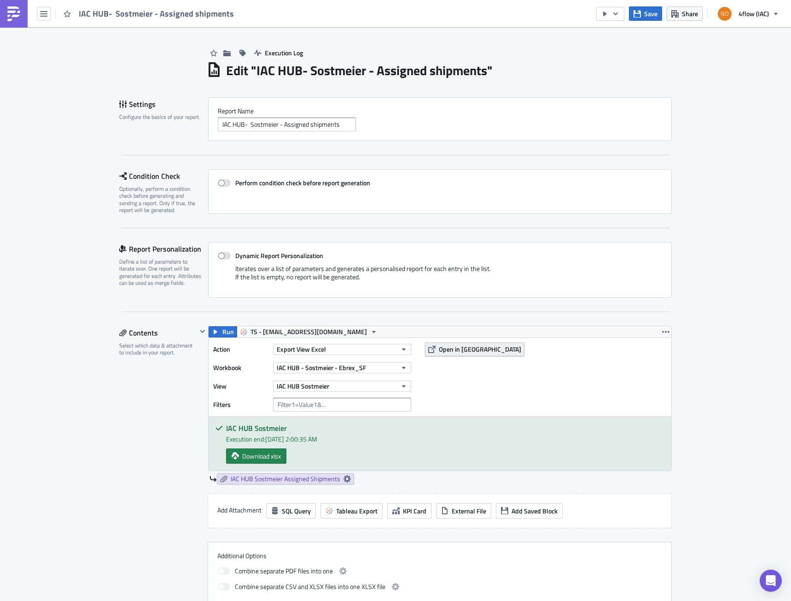
click at [459, 346] on span "Open in [GEOGRAPHIC_DATA]" at bounding box center [480, 349] width 82 height 10
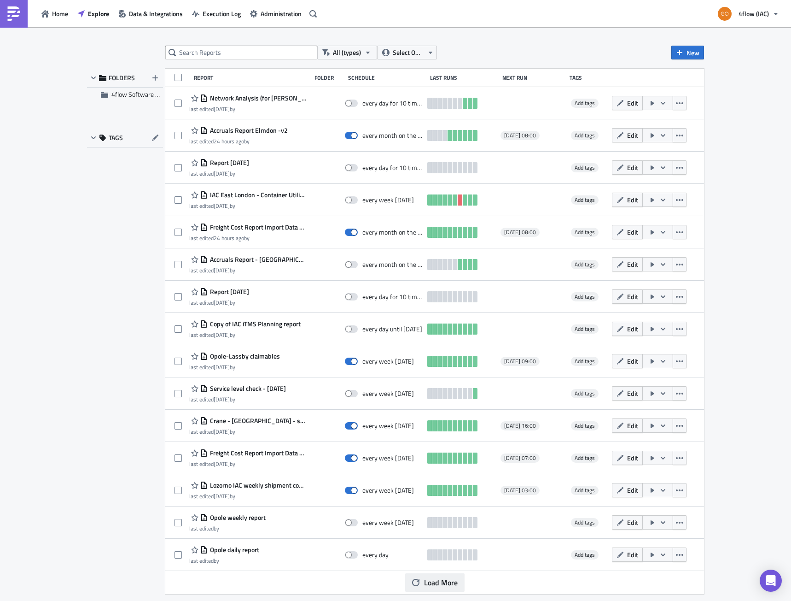
click at [447, 583] on span "Load More" at bounding box center [441, 582] width 34 height 11
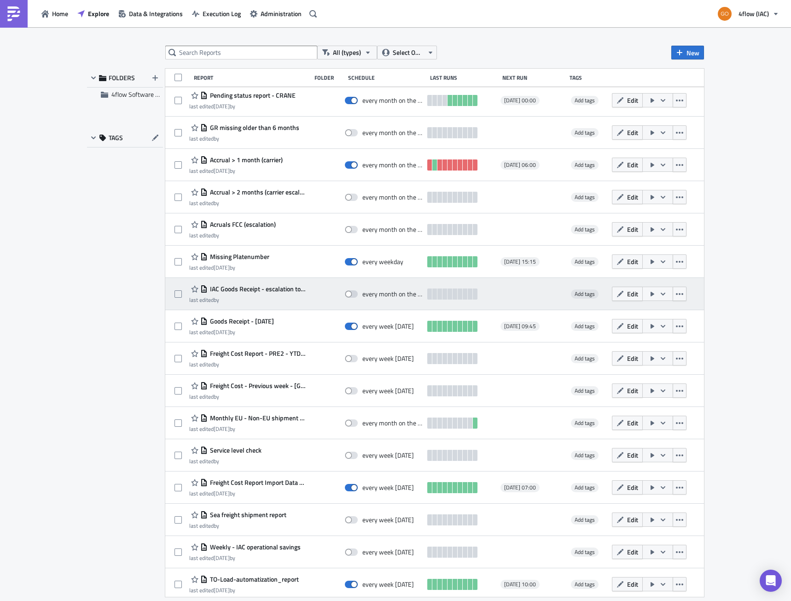
scroll to position [757, 0]
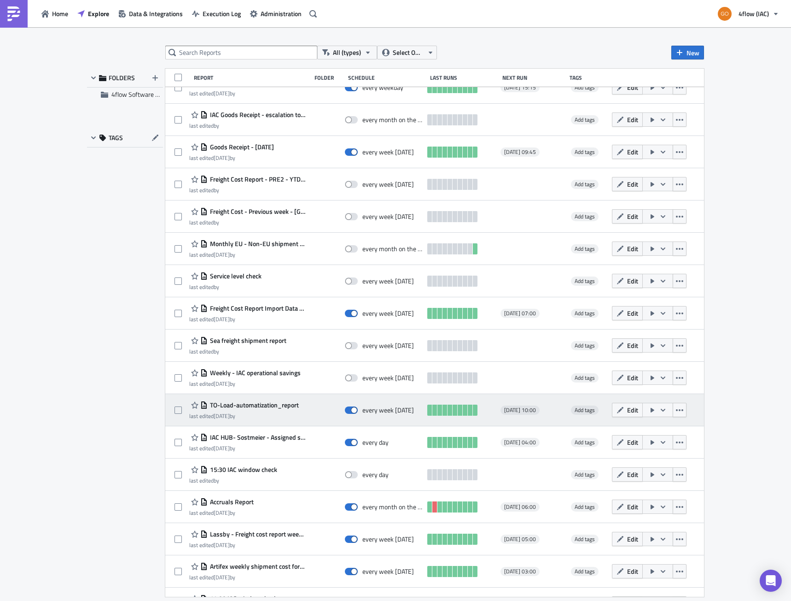
click at [254, 406] on span "TO-Load-automatization_report" at bounding box center [253, 405] width 91 height 8
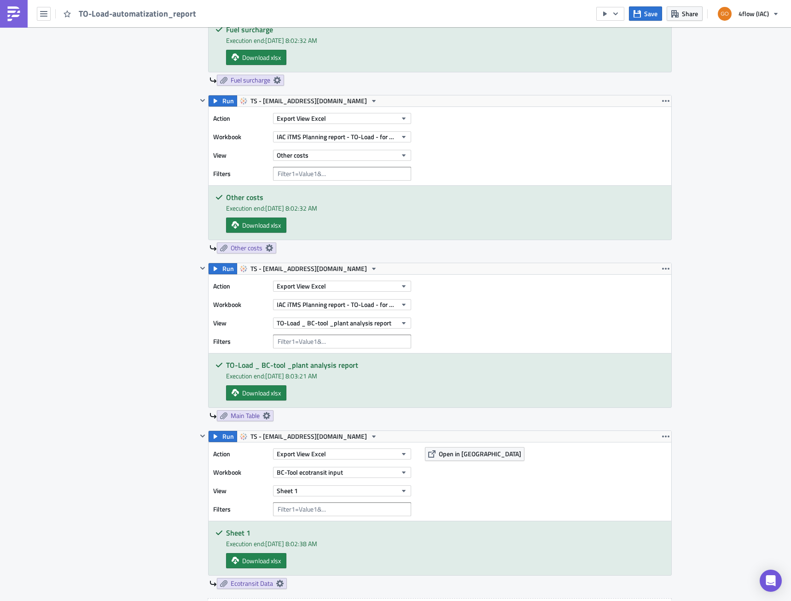
scroll to position [967, 0]
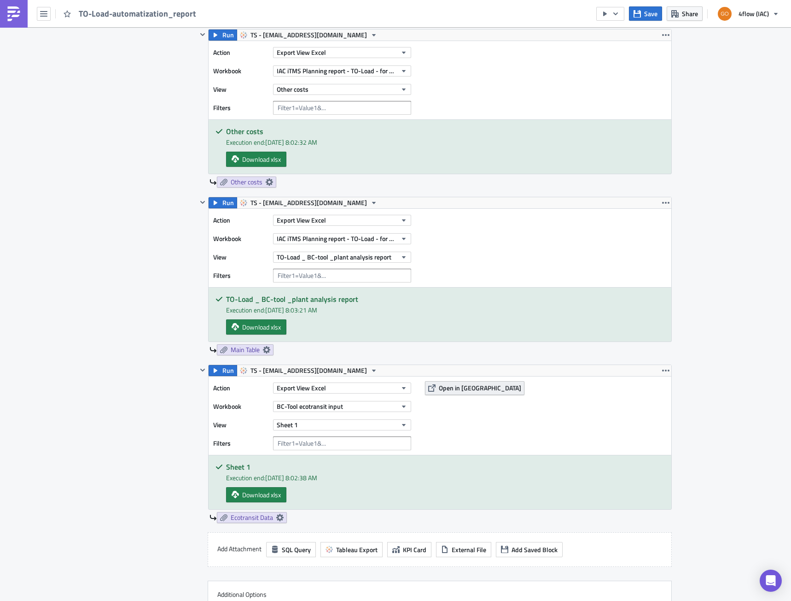
click at [456, 388] on span "Open in [GEOGRAPHIC_DATA]" at bounding box center [480, 388] width 82 height 10
